Goal: Check status: Check status

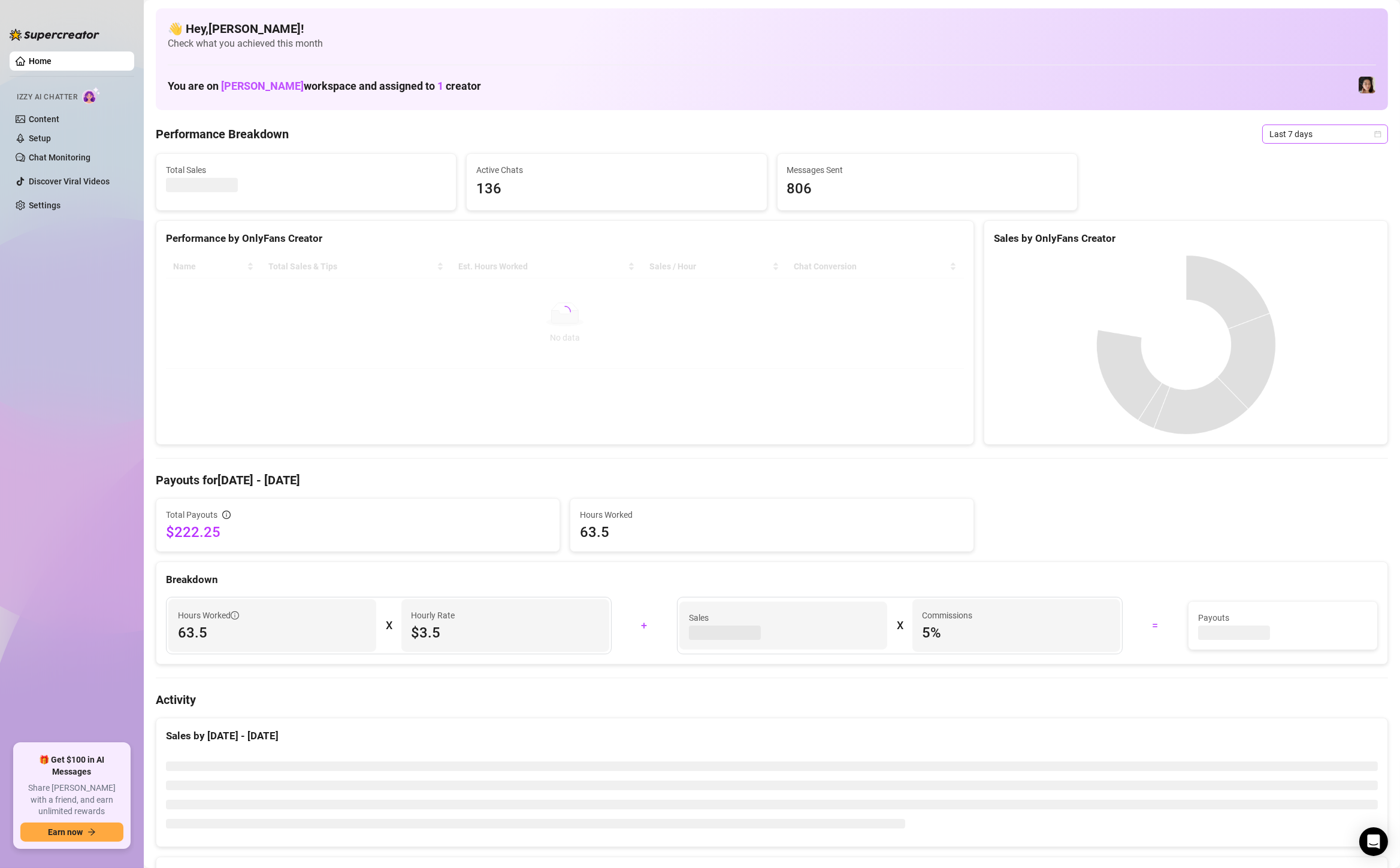
click at [1296, 130] on span "Last 7 days" at bounding box center [1325, 133] width 111 height 18
click at [1300, 228] on div "Custom date" at bounding box center [1324, 235] width 106 height 13
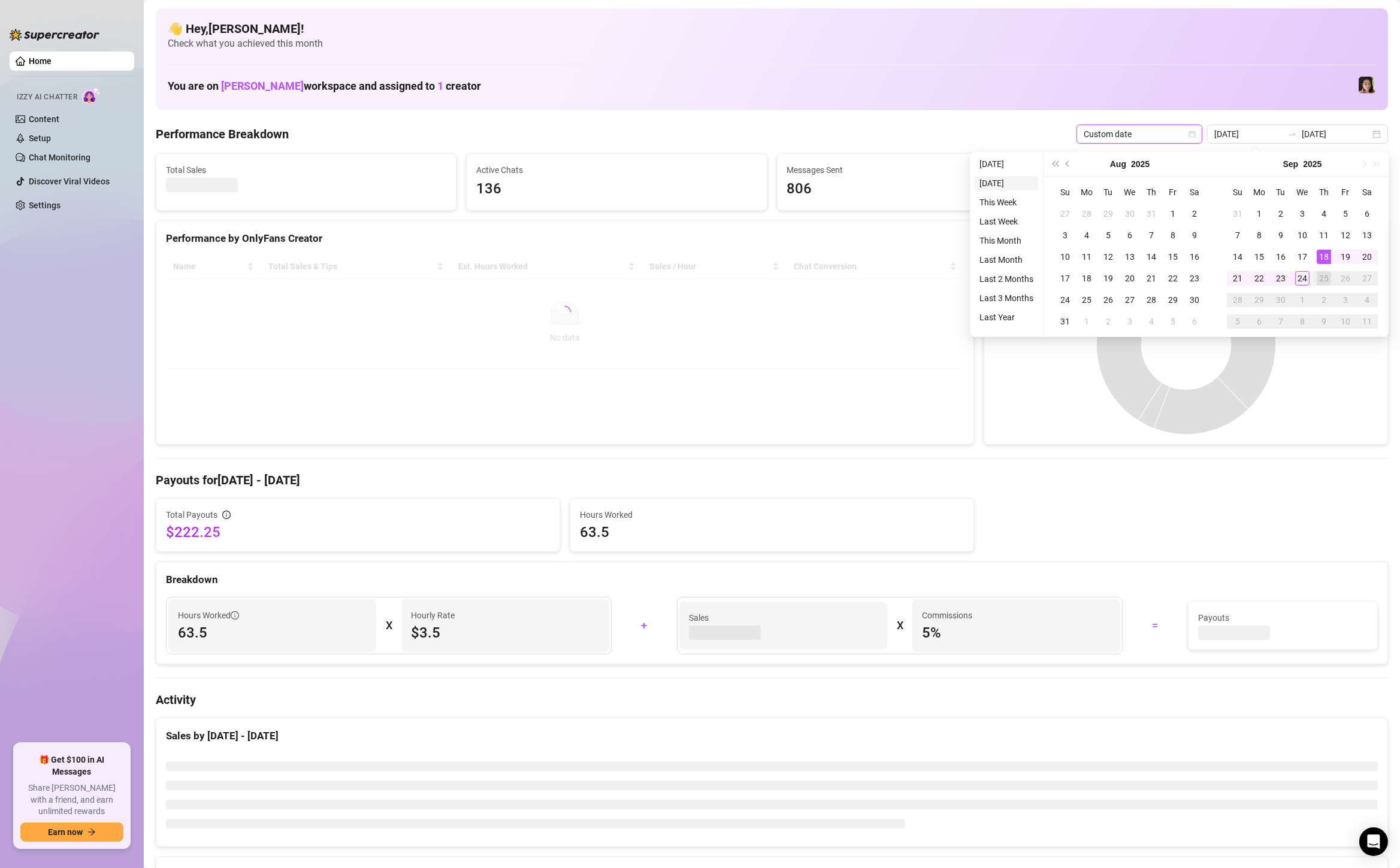
type input "[DATE]"
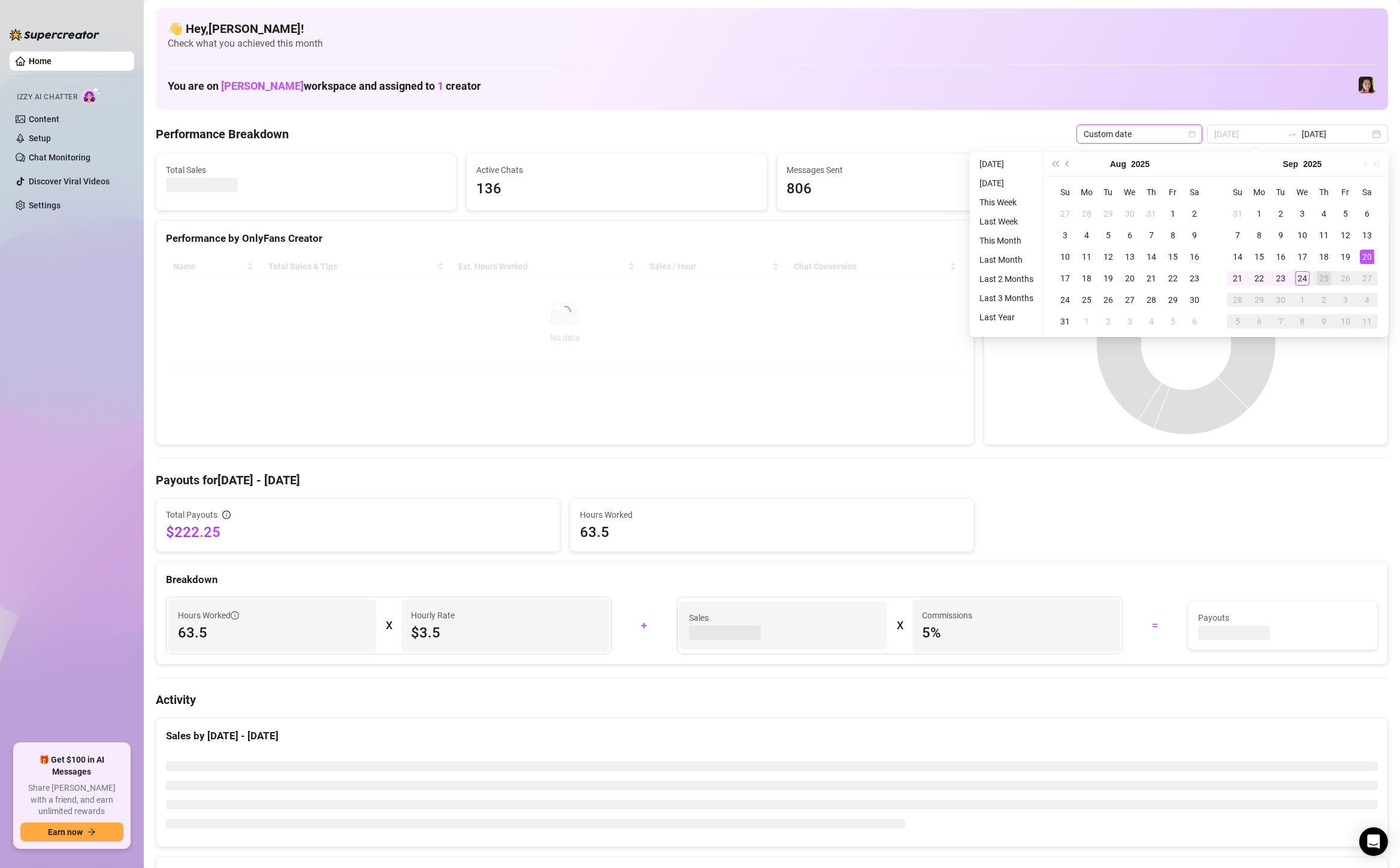
click at [1371, 258] on div "20" at bounding box center [1367, 257] width 15 height 15
type input "[DATE]"
click at [1302, 286] on td "24" at bounding box center [1302, 278] width 21 height 21
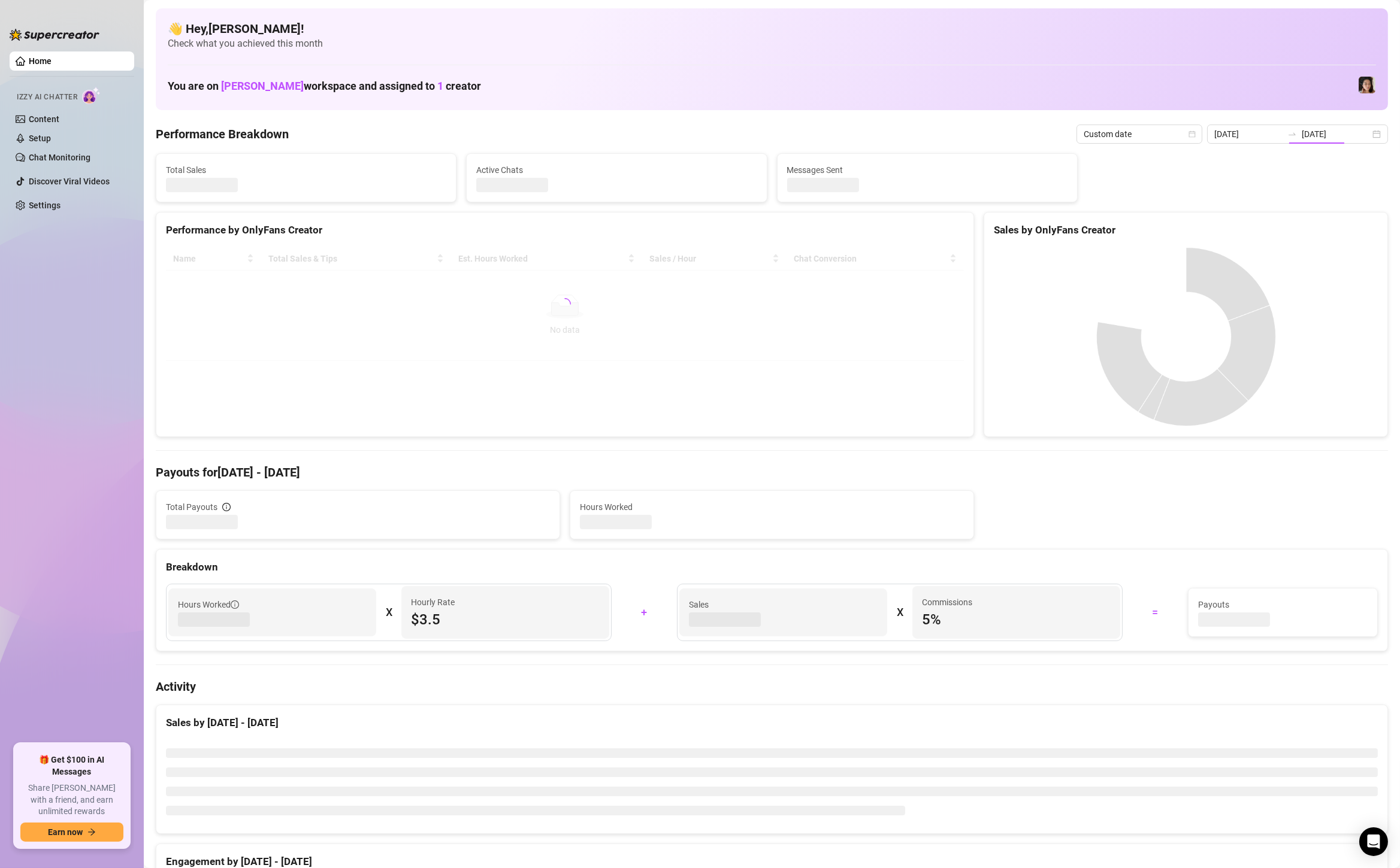
type input "[DATE]"
